Goal: Register for event/course

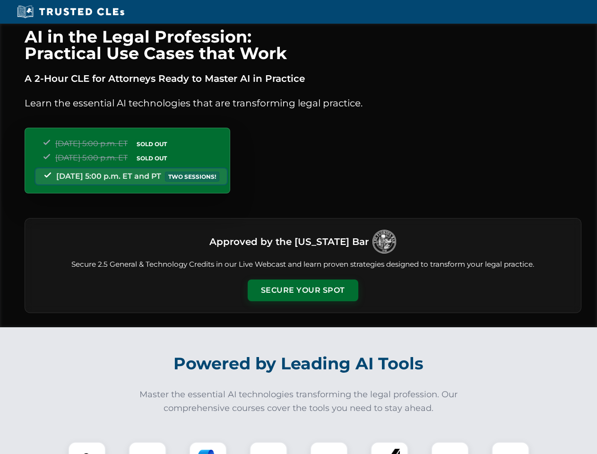
click at [302, 290] on button "Secure Your Spot" at bounding box center [303, 290] width 111 height 22
click at [87, 447] on img at bounding box center [86, 460] width 27 height 27
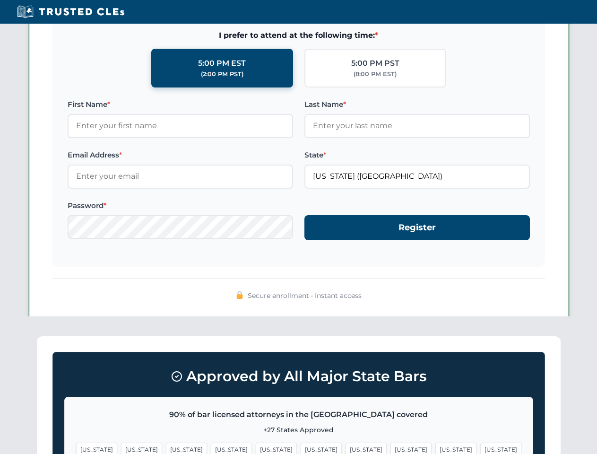
click at [345, 447] on span "[US_STATE]" at bounding box center [365, 449] width 41 height 14
click at [435, 447] on span "[US_STATE]" at bounding box center [455, 449] width 41 height 14
